Goal: Task Accomplishment & Management: Manage account settings

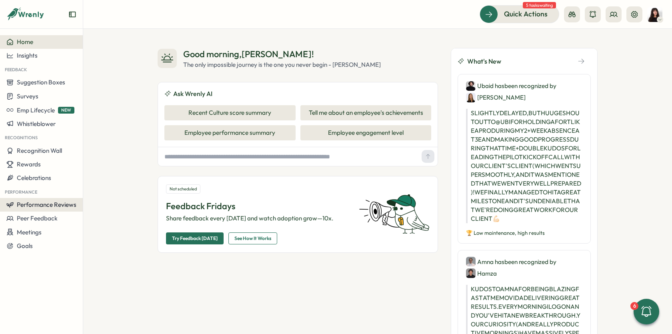
click at [38, 205] on span "Performance Reviews" at bounding box center [47, 205] width 60 height 8
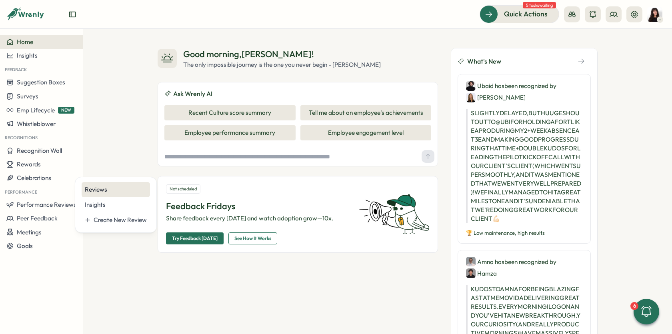
click at [123, 188] on div "Reviews" at bounding box center [116, 189] width 62 height 9
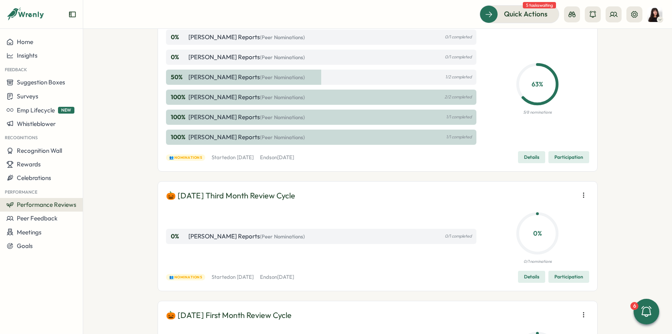
scroll to position [44, 0]
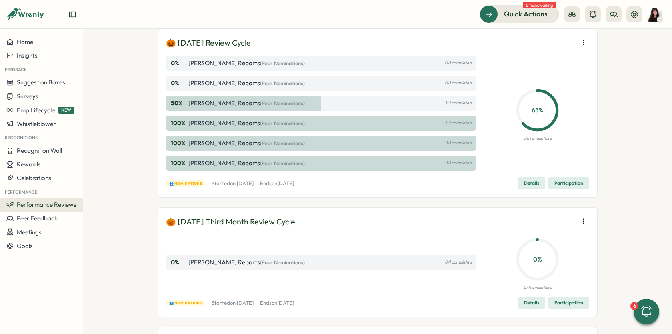
click at [533, 183] on span "Details" at bounding box center [531, 183] width 15 height 11
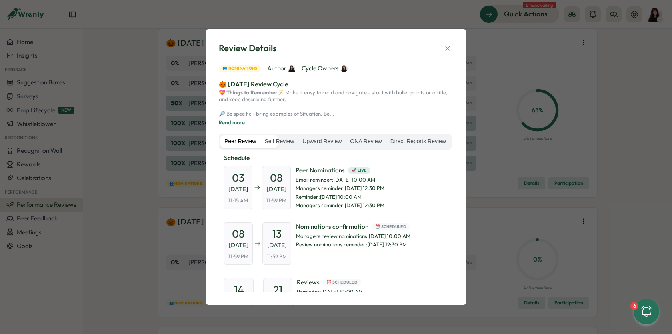
scroll to position [0, 0]
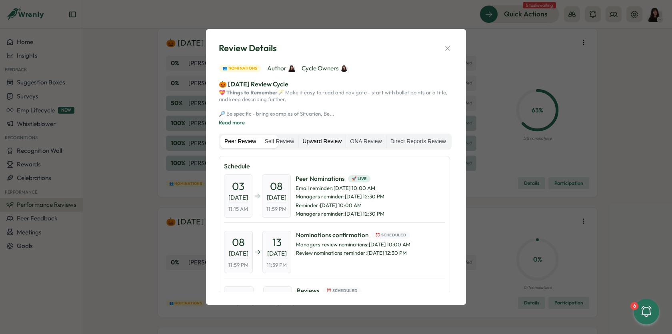
click at [346, 137] on label "Upward Review" at bounding box center [322, 141] width 47 height 13
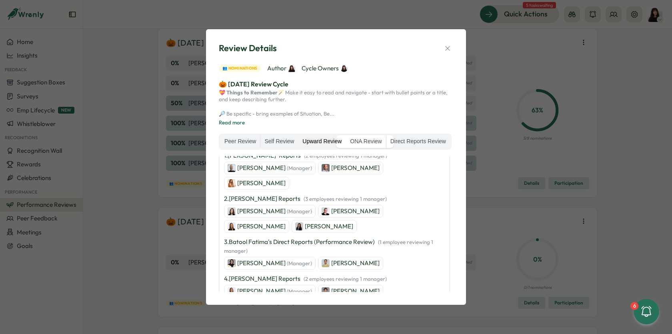
scroll to position [88, 0]
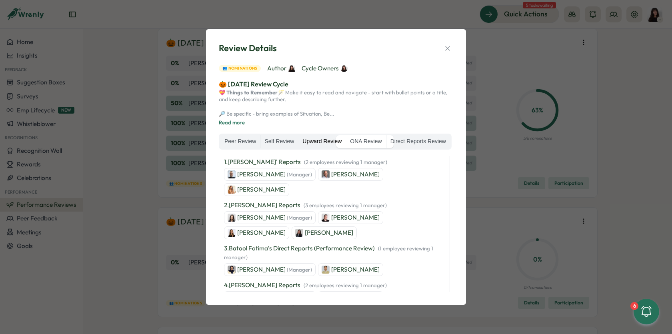
click at [122, 198] on div "Review Details 👥 Nominations Author Cycle Owners 🎃 [DATE] Review Cycle 💝 Things…" at bounding box center [336, 167] width 672 height 334
click at [136, 190] on div "Review Details 👥 Nominations Author Cycle Owners 🎃 [DATE] Review Cycle 💝 Things…" at bounding box center [336, 167] width 672 height 334
click at [450, 44] on icon "button" at bounding box center [448, 48] width 8 height 8
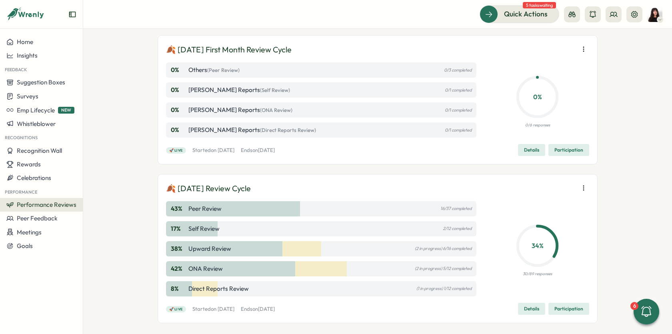
scroll to position [469, 0]
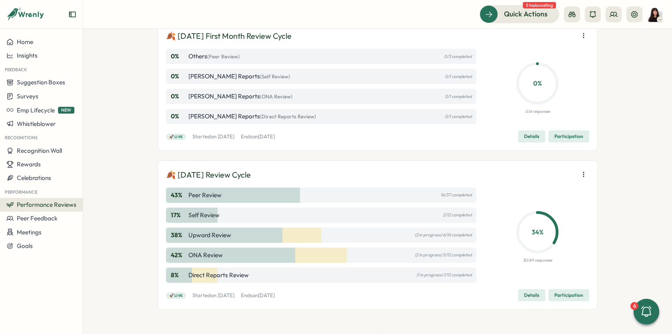
click at [535, 296] on span "Details" at bounding box center [531, 295] width 15 height 11
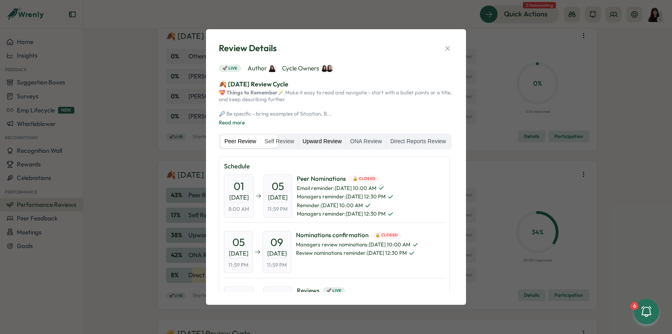
click at [346, 138] on label "Upward Review" at bounding box center [322, 141] width 47 height 13
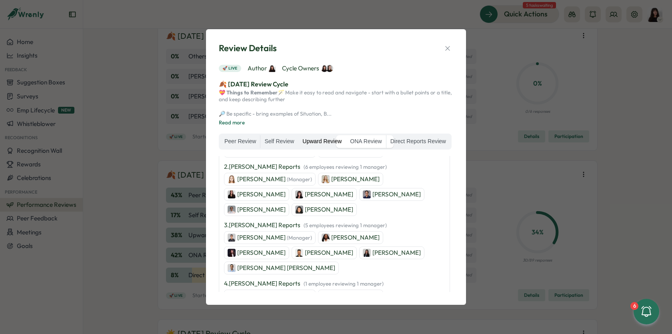
scroll to position [112, 0]
click at [450, 44] on icon "button" at bounding box center [448, 48] width 8 height 8
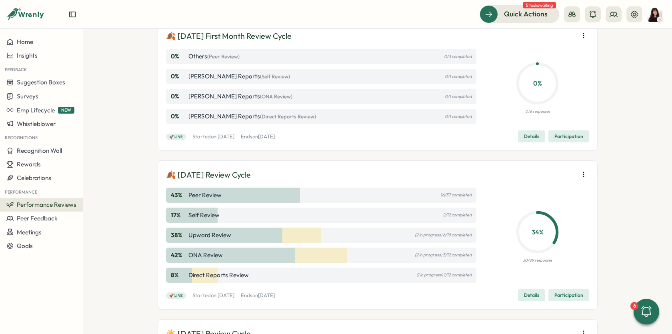
scroll to position [0, 0]
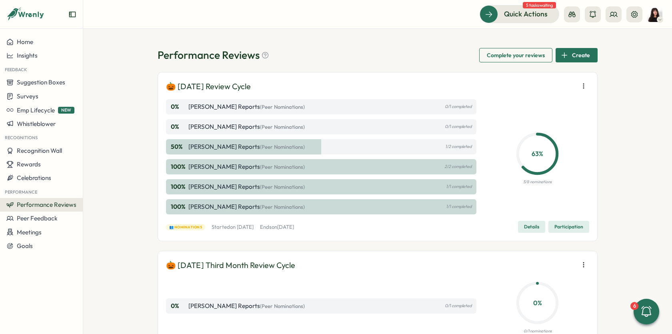
click at [529, 228] on span "Details" at bounding box center [531, 226] width 15 height 11
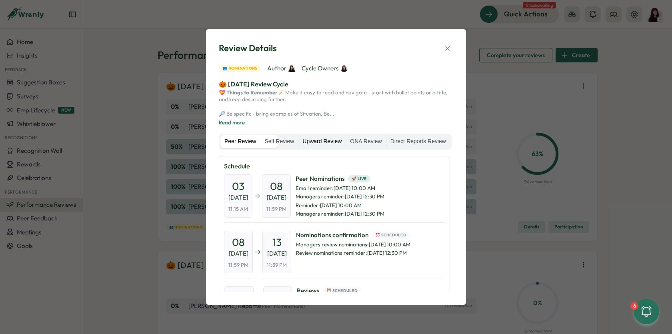
click at [346, 138] on label "Upward Review" at bounding box center [322, 141] width 47 height 13
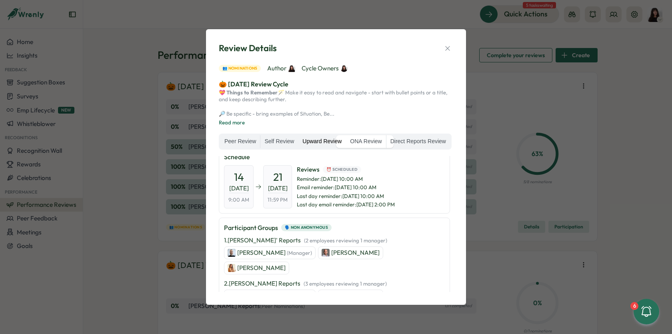
scroll to position [9, 0]
